Goal: Task Accomplishment & Management: Manage account settings

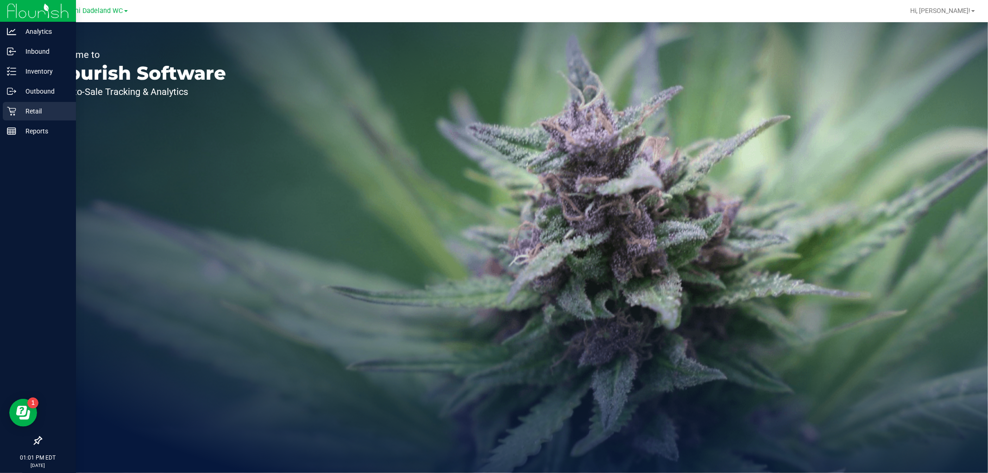
click at [26, 110] on p "Retail" at bounding box center [44, 111] width 56 height 11
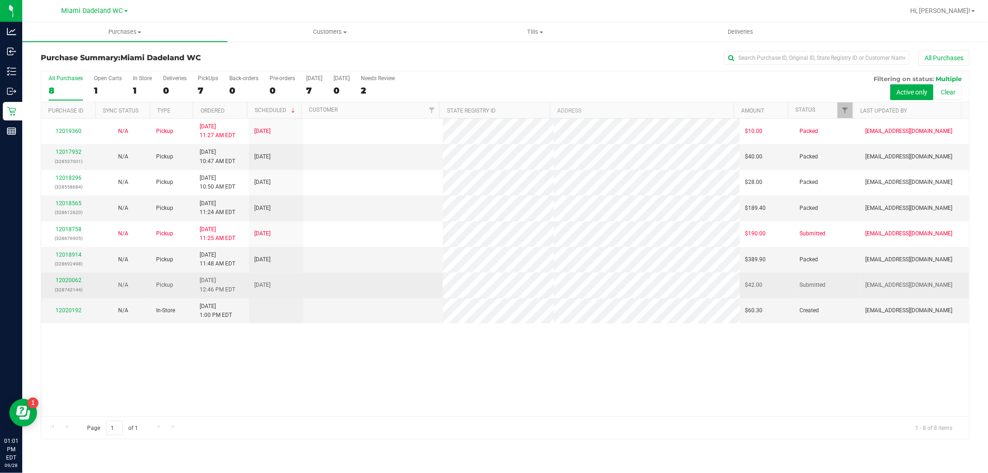
click at [86, 282] on div "12020062 (328742144)" at bounding box center [69, 285] width 44 height 18
click at [75, 279] on link "12020062" at bounding box center [69, 280] width 26 height 6
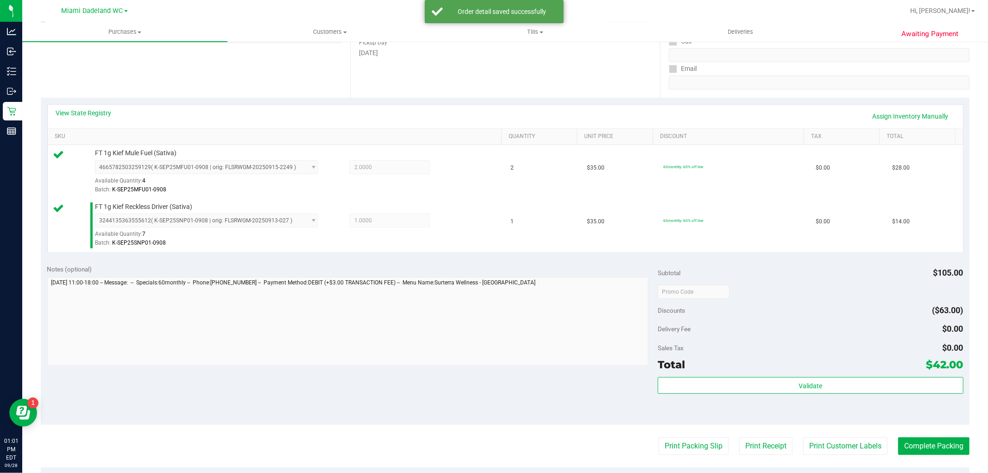
scroll to position [339, 0]
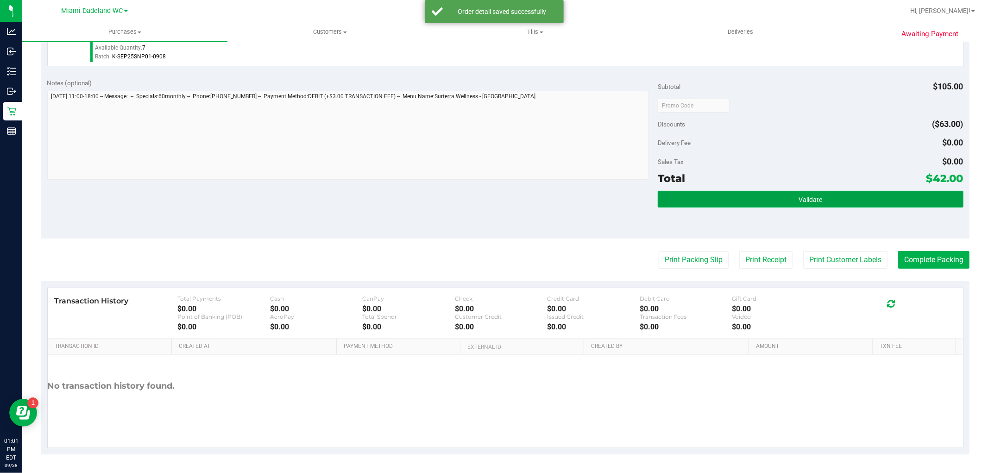
click at [847, 191] on button "Validate" at bounding box center [810, 199] width 305 height 17
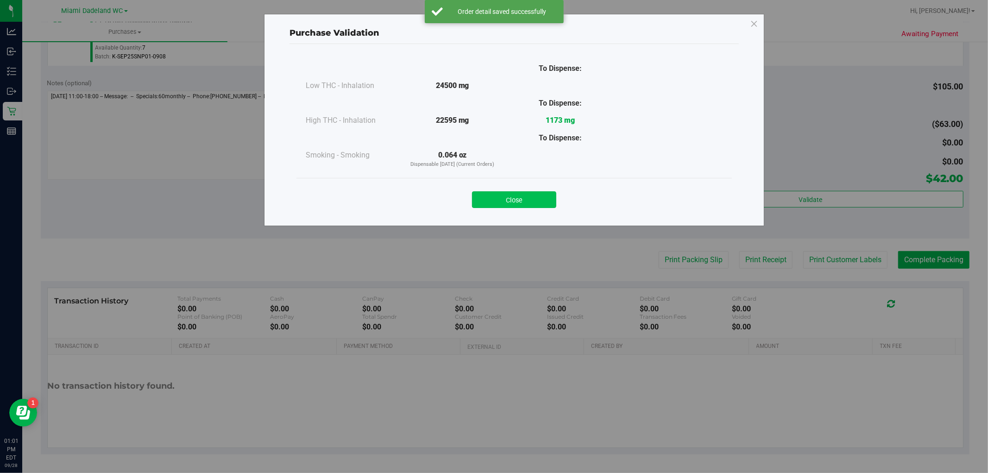
click at [538, 194] on button "Close" at bounding box center [514, 199] width 84 height 17
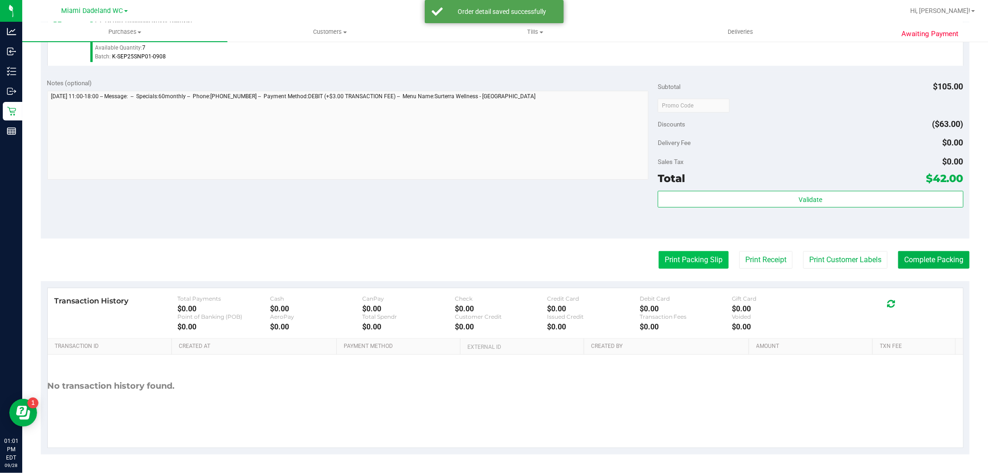
click at [692, 257] on button "Print Packing Slip" at bounding box center [694, 260] width 70 height 18
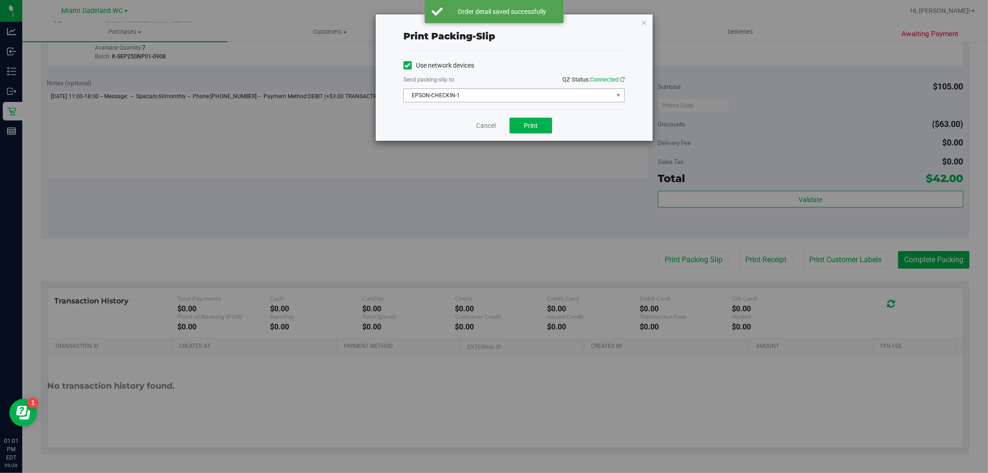
click at [580, 98] on span "EPSON-CHECKIN-1" at bounding box center [508, 95] width 209 height 13
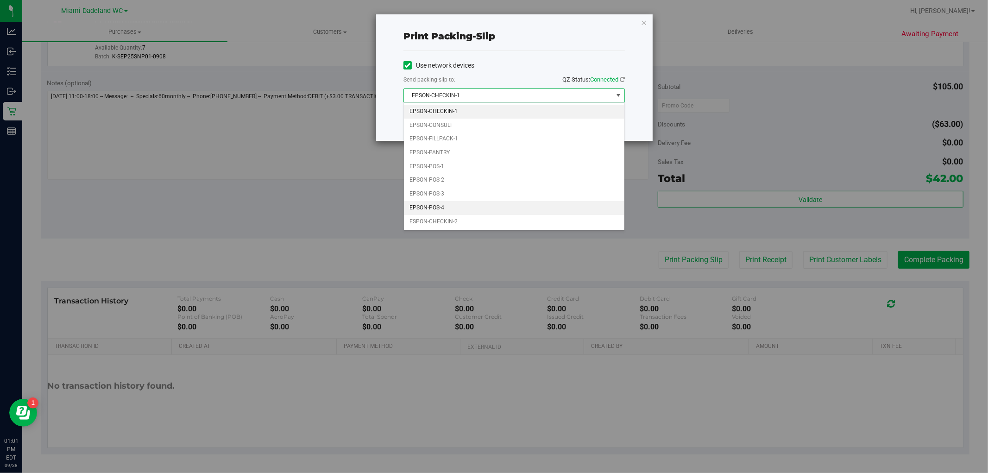
click at [457, 209] on li "EPSON-POS-4" at bounding box center [514, 208] width 221 height 14
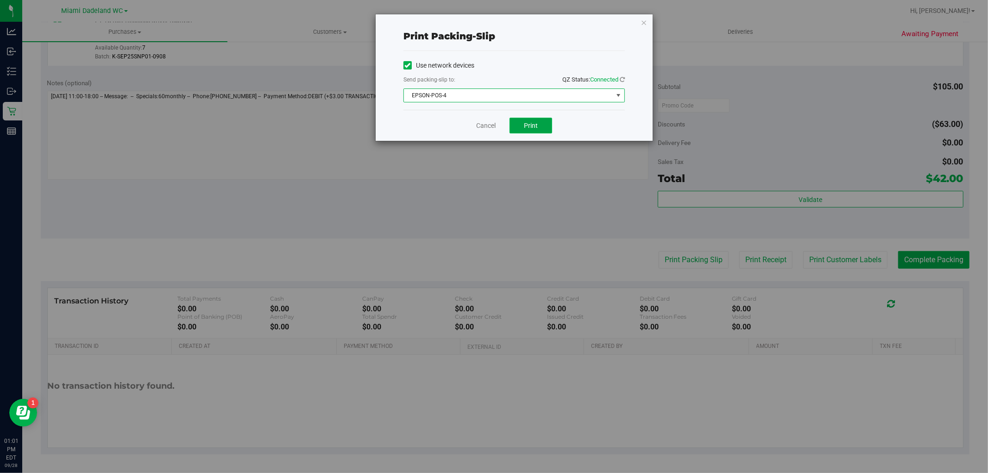
click at [526, 132] on button "Print" at bounding box center [531, 126] width 43 height 16
click at [479, 126] on link "Cancel" at bounding box center [485, 126] width 19 height 10
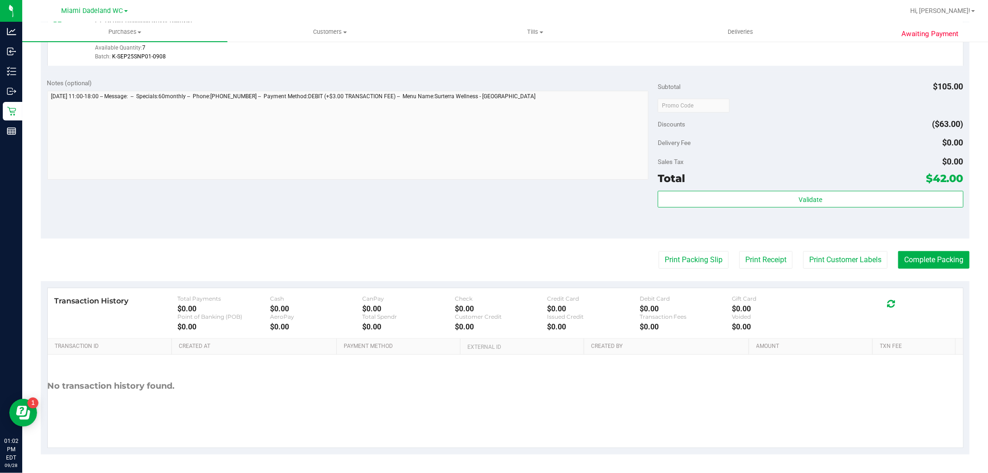
click at [893, 181] on div "Total $42.00" at bounding box center [810, 178] width 305 height 17
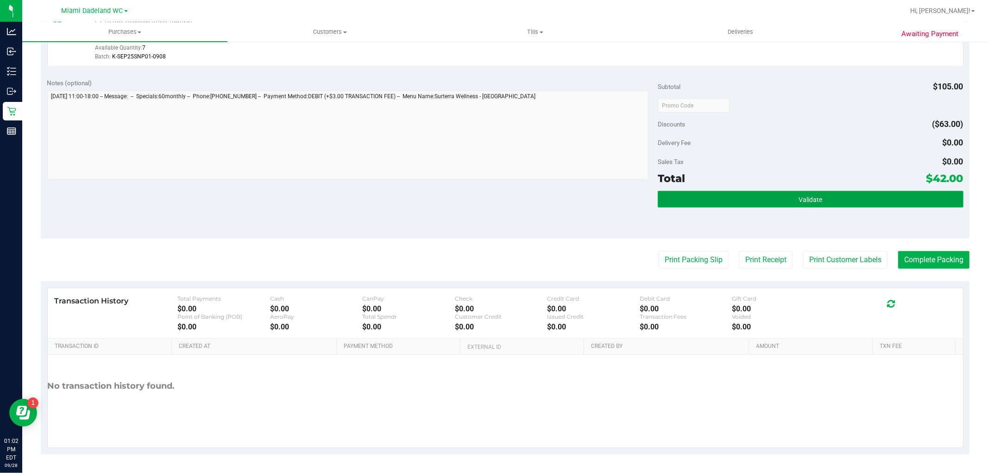
click at [830, 204] on button "Validate" at bounding box center [810, 199] width 305 height 17
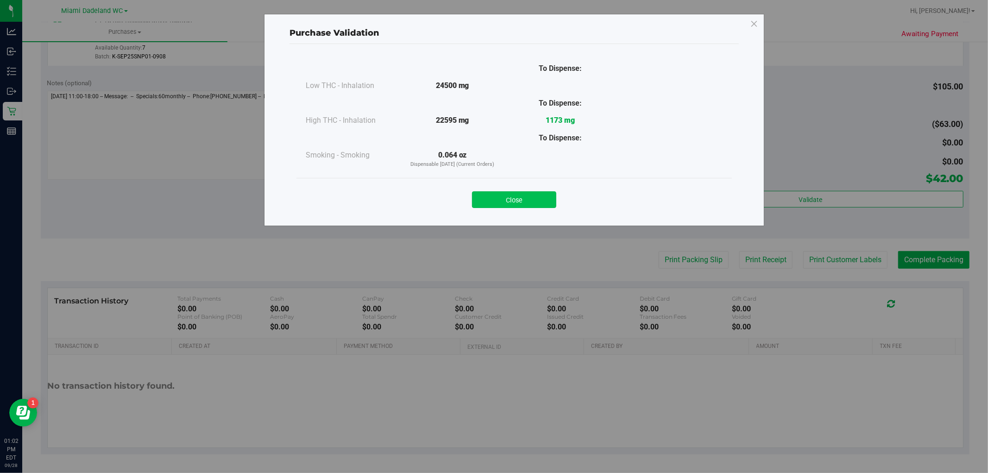
click at [525, 195] on button "Close" at bounding box center [514, 199] width 84 height 17
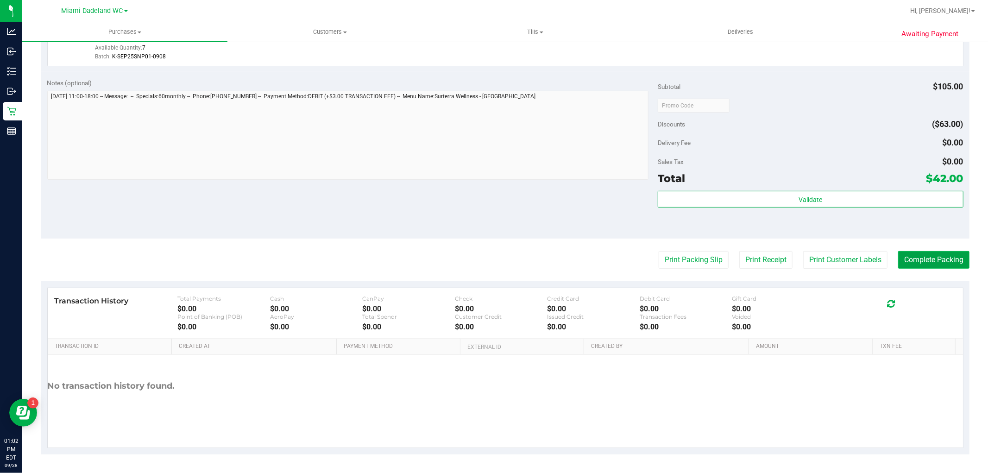
click at [944, 251] on button "Complete Packing" at bounding box center [934, 260] width 71 height 18
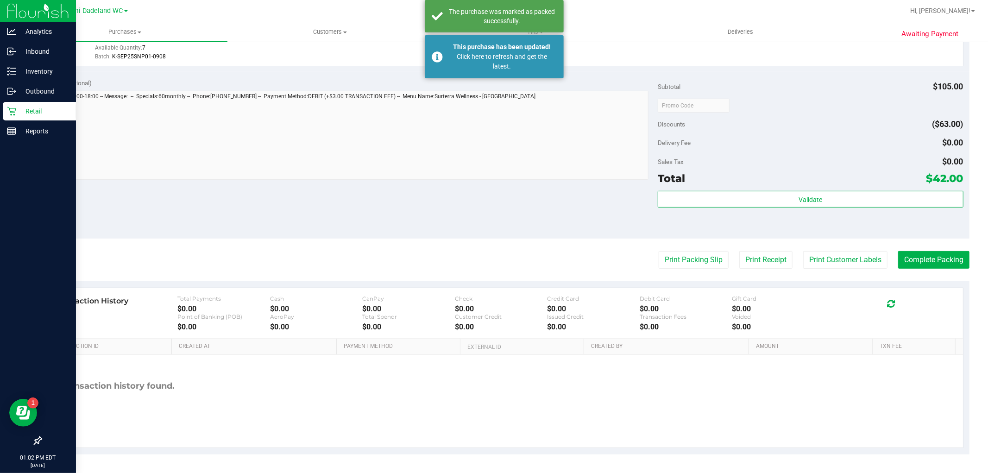
click at [5, 118] on div "Retail" at bounding box center [39, 111] width 73 height 19
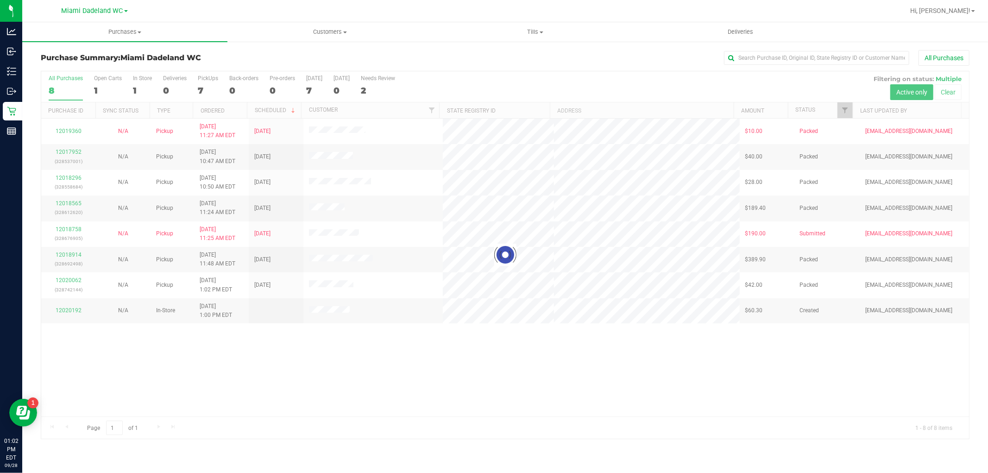
click at [722, 371] on div at bounding box center [505, 254] width 928 height 367
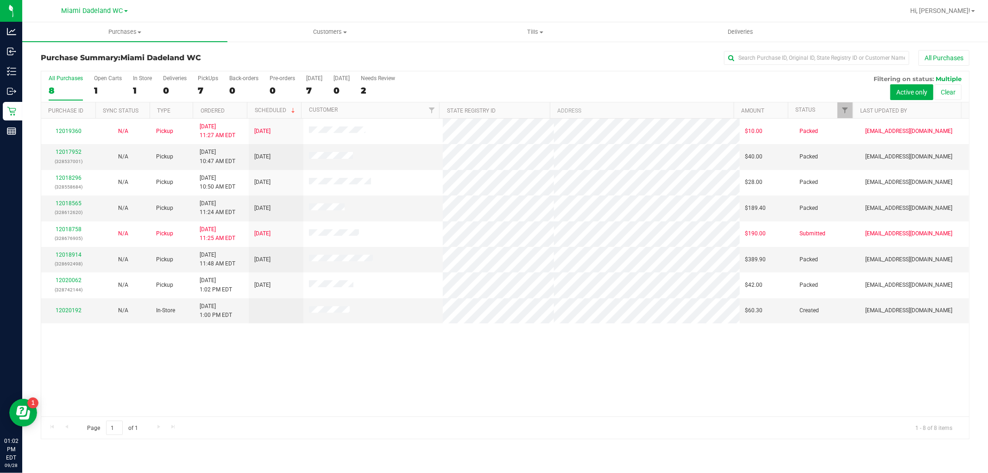
click at [266, 343] on div "12019360 N/A Pickup [DATE] 11:27 AM EDT 9/30/2025 $10.00 Packed [EMAIL_ADDRESS]…" at bounding box center [505, 268] width 928 height 298
